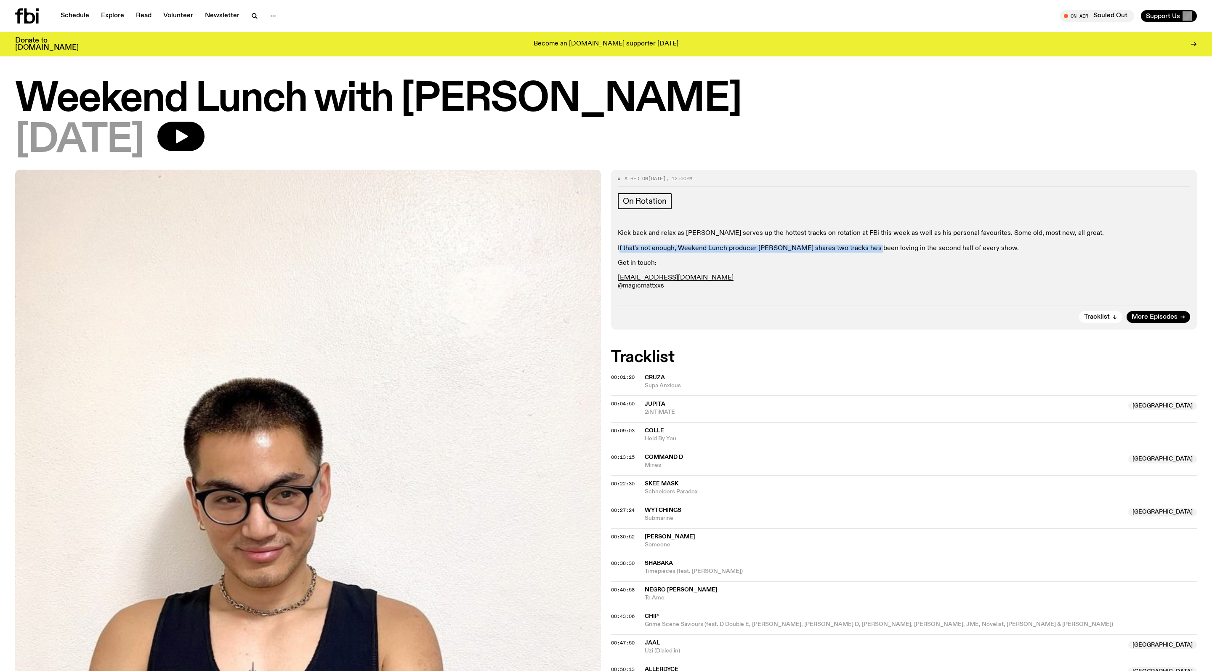
drag, startPoint x: 621, startPoint y: 263, endPoint x: 899, endPoint y: 260, distance: 277.9
click at [899, 253] on p "If that's not enough, Weekend Lunch producer Adam shares two tracks he's been l…" at bounding box center [904, 249] width 573 height 8
drag, startPoint x: 1025, startPoint y: 262, endPoint x: 614, endPoint y: 260, distance: 411.7
click at [614, 260] on div "Aired on 05.01.25 , 12:00pm On Rotation Kick back and relax as Matt serves up t…" at bounding box center [904, 250] width 586 height 160
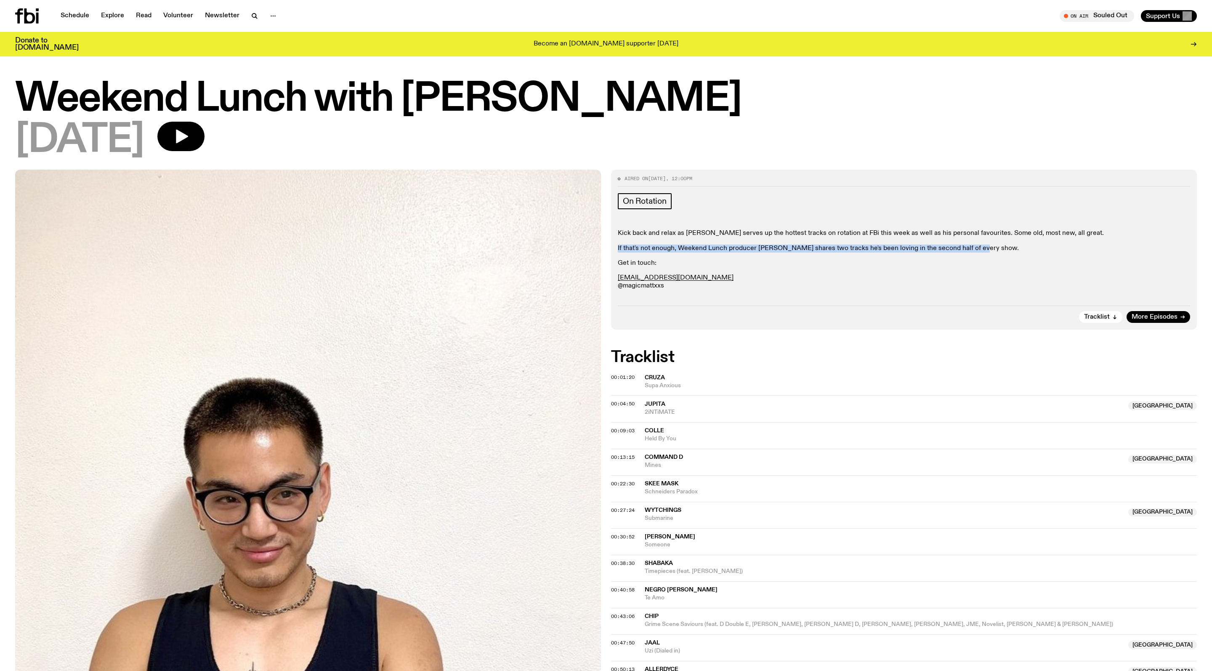
copy p "If that's not enough, Weekend Lunch producer Adam shares two tracks he's been l…"
click at [113, 17] on link "Explore" at bounding box center [112, 16] width 33 height 12
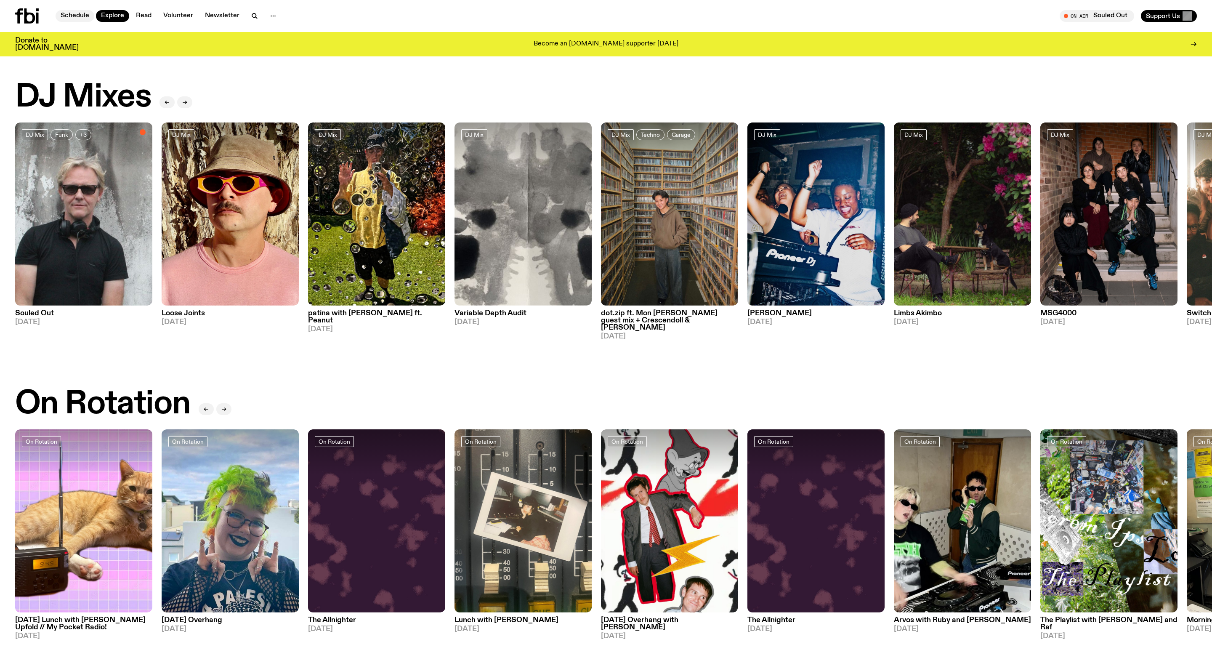
click at [88, 17] on link "Schedule" at bounding box center [75, 16] width 39 height 12
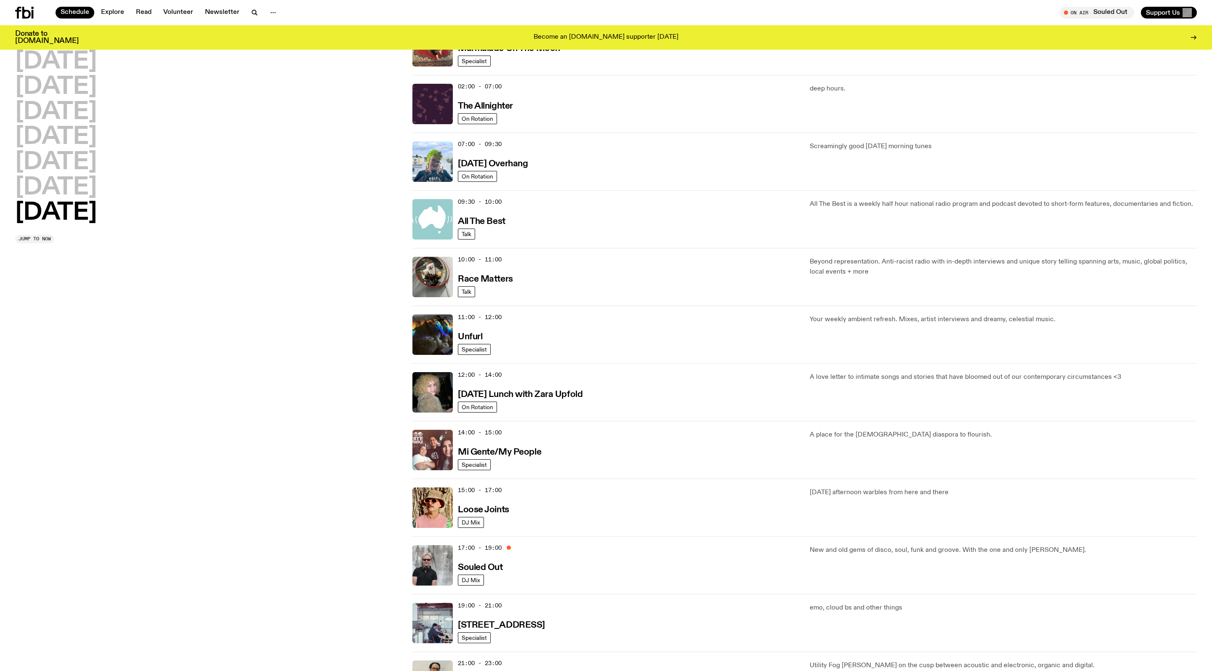
scroll to position [59, 0]
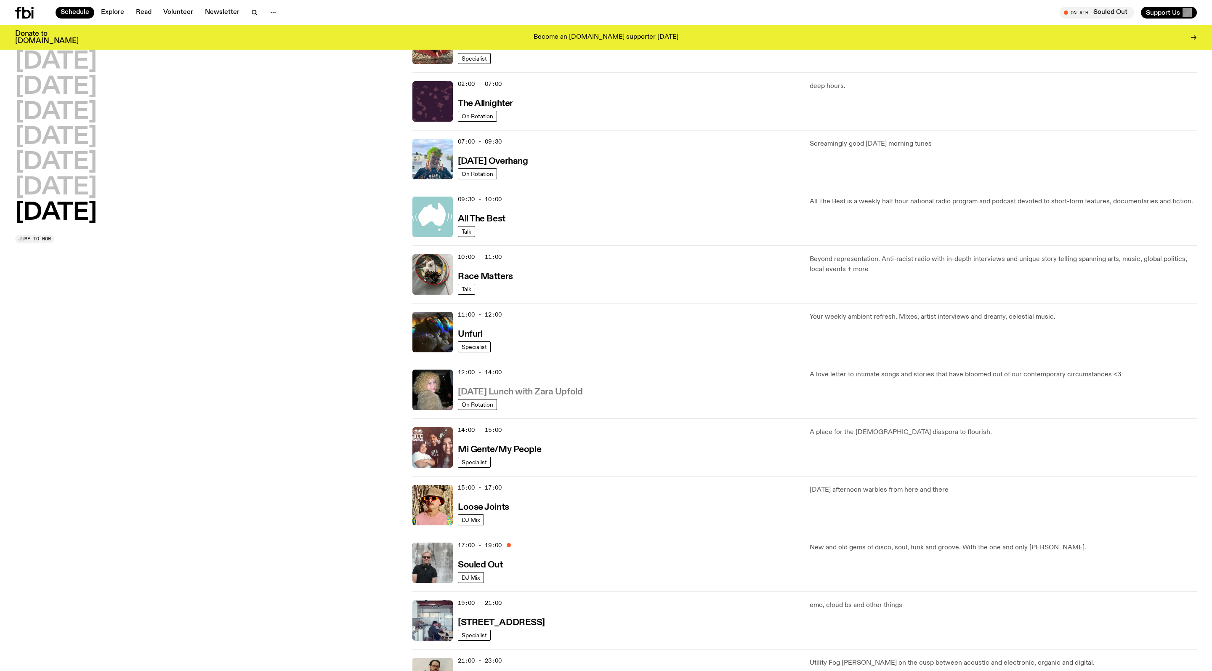
click at [578, 397] on h3 "Sunday Lunch with Zara Upfold" at bounding box center [520, 392] width 125 height 9
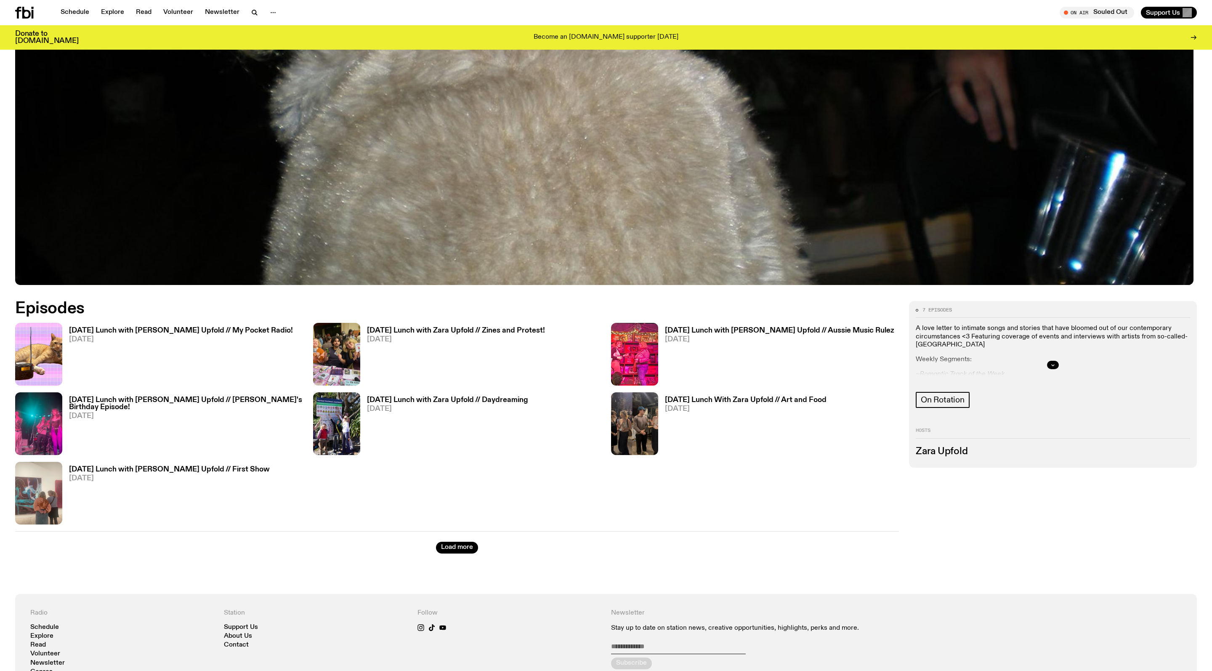
scroll to position [498, 0]
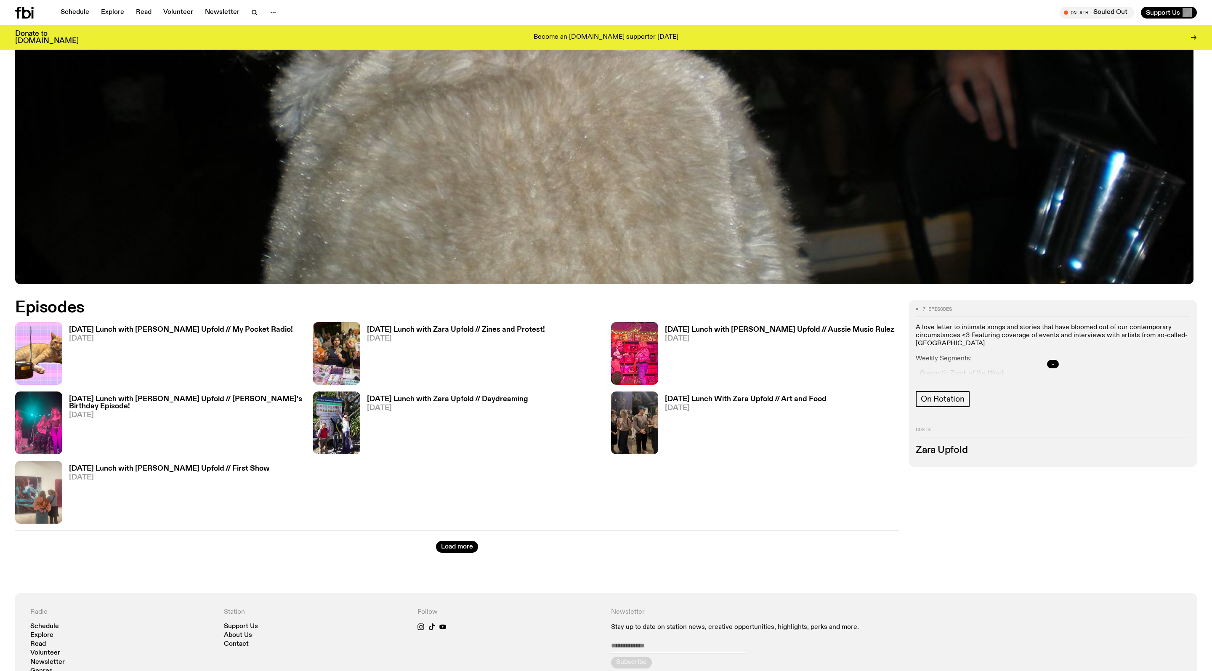
click at [1054, 367] on icon "button" at bounding box center [1053, 364] width 5 height 5
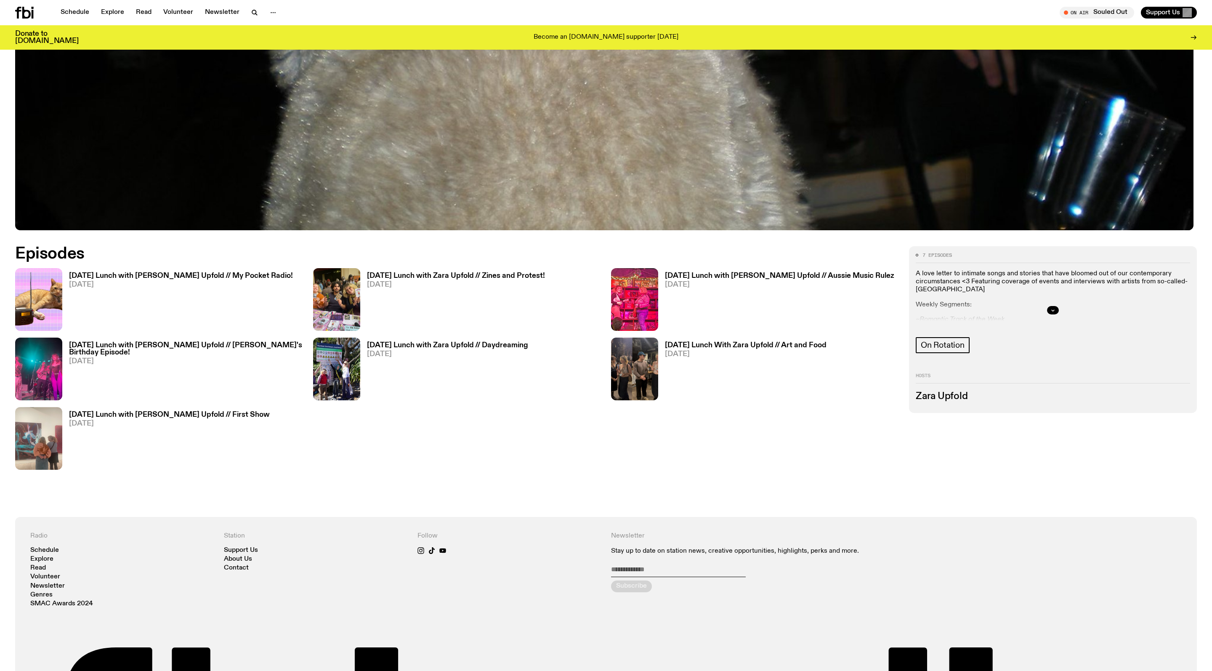
scroll to position [560, 0]
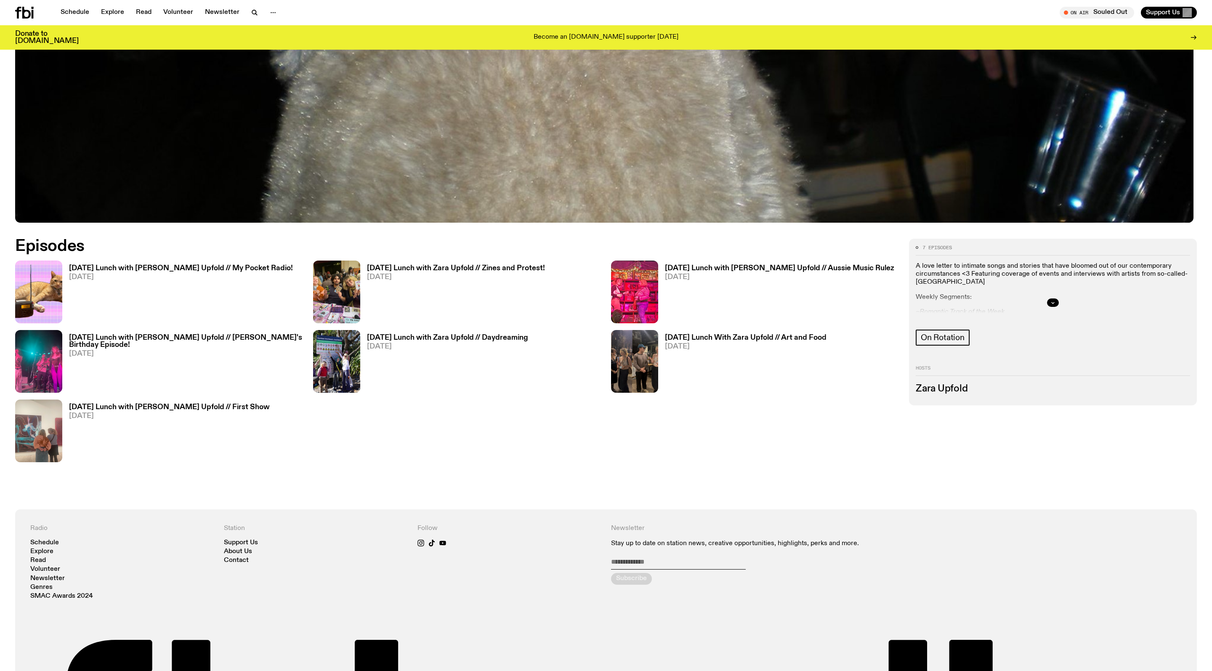
click at [1047, 316] on div at bounding box center [1053, 302] width 274 height 27
click at [1048, 307] on button "button" at bounding box center [1053, 302] width 12 height 8
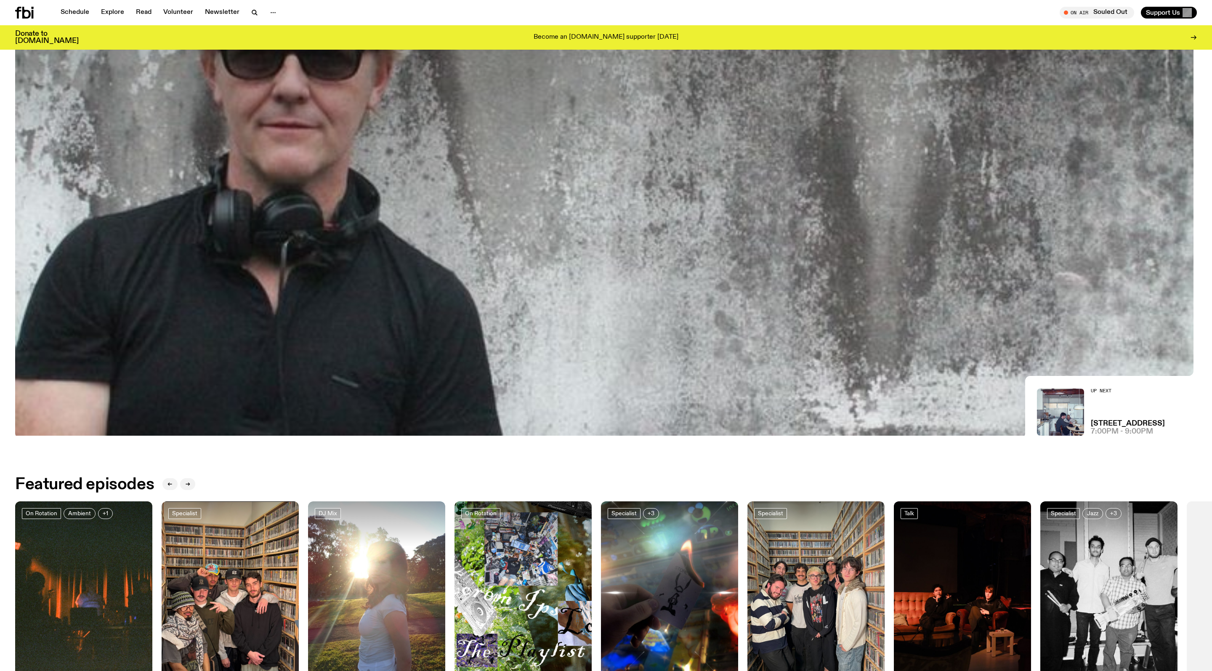
scroll to position [354, 0]
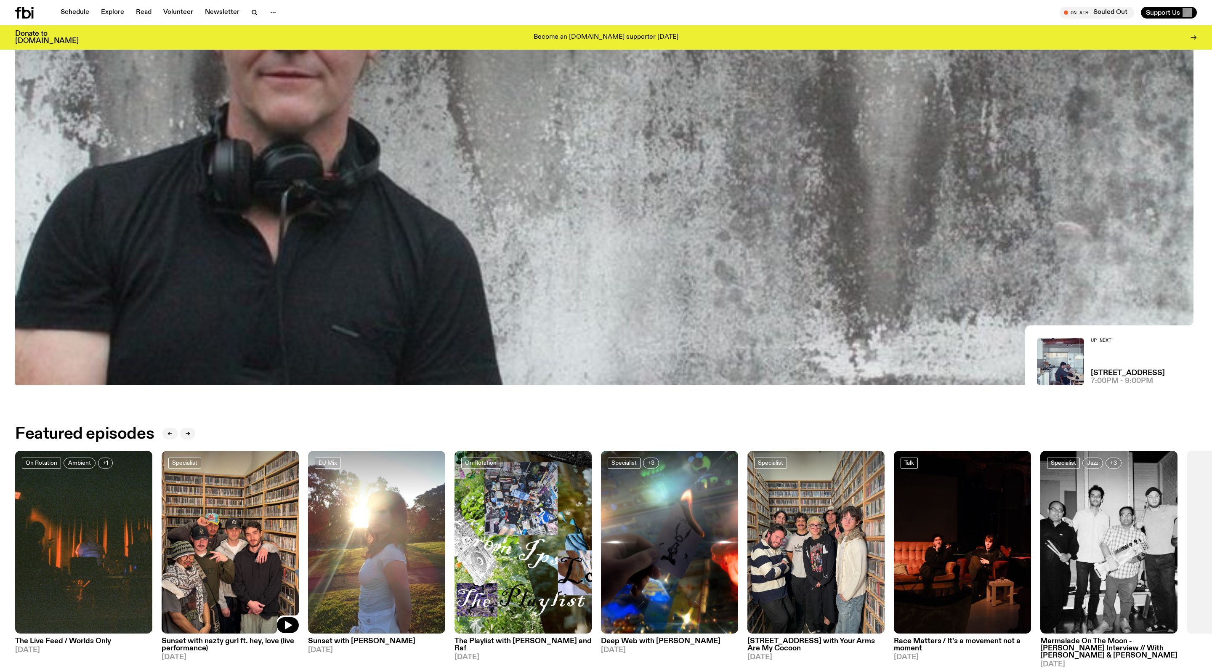
click at [319, 314] on img at bounding box center [606, 52] width 1182 height 665
